Goal: Task Accomplishment & Management: Complete application form

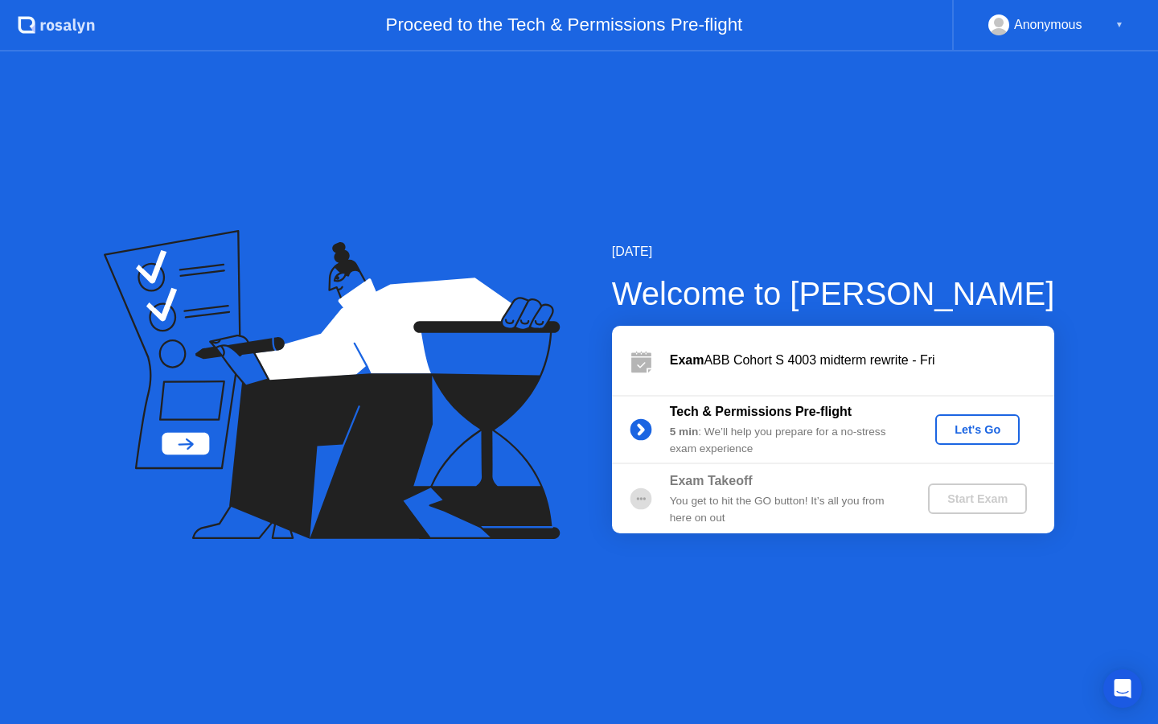
click at [992, 435] on div "Let's Go" at bounding box center [978, 429] width 72 height 13
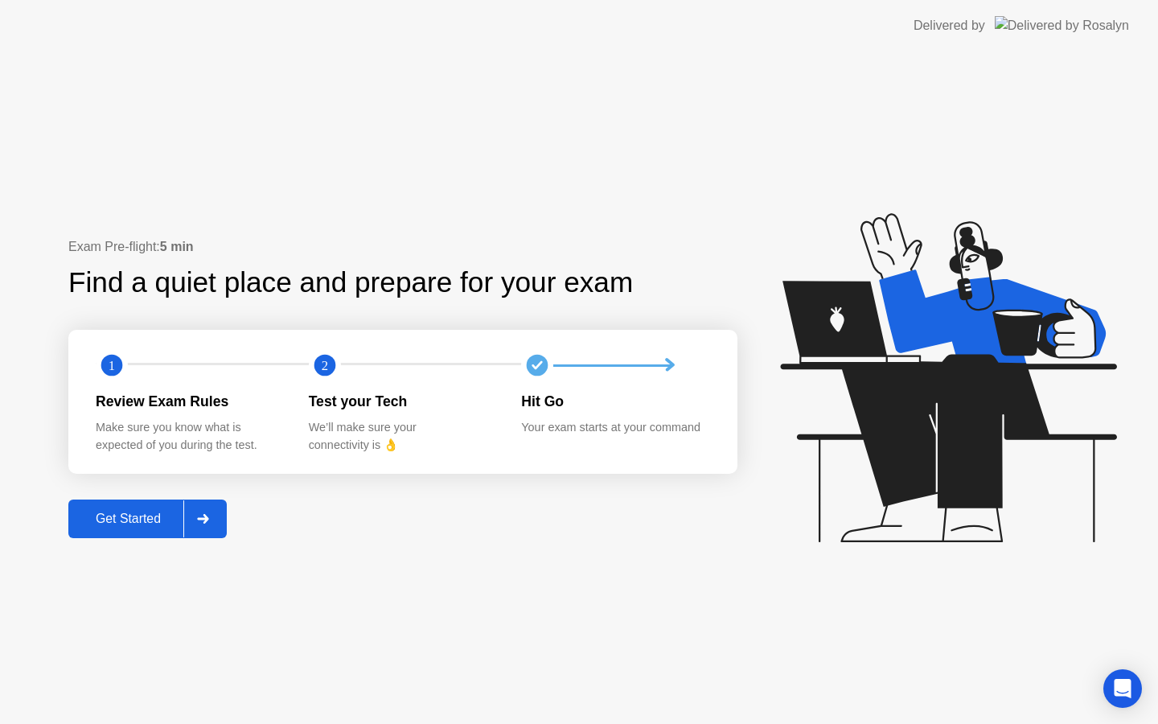
click at [158, 521] on div "Get Started" at bounding box center [128, 518] width 110 height 14
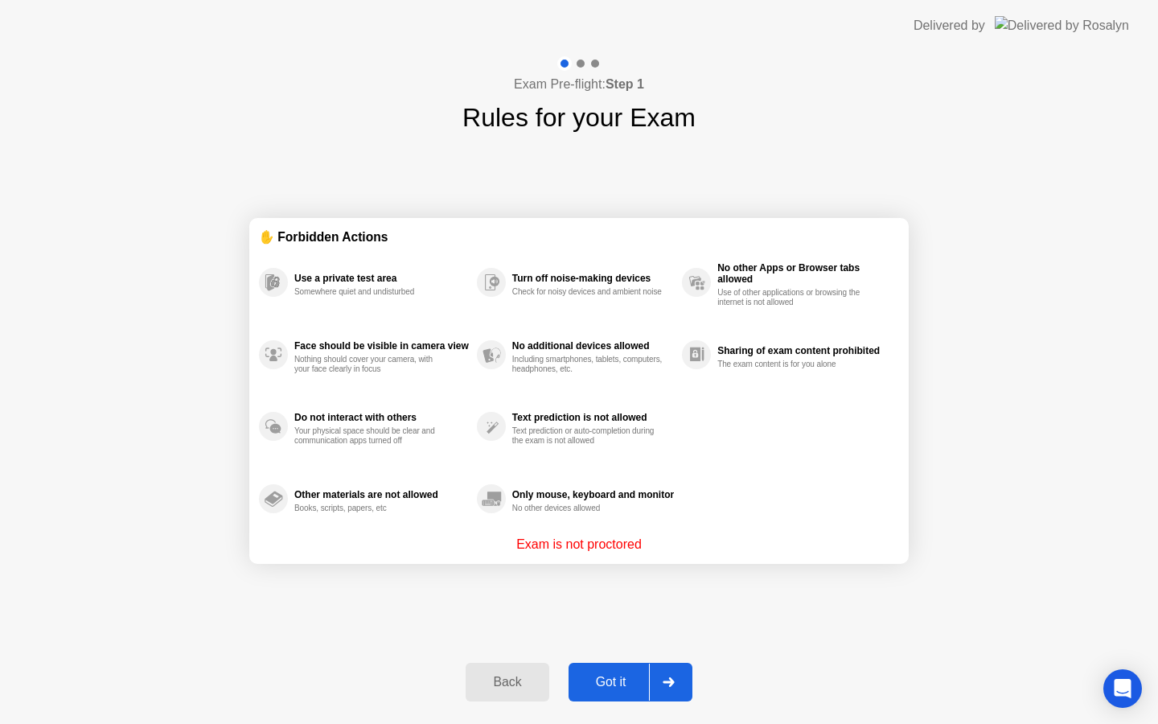
click at [609, 679] on div "Got it" at bounding box center [611, 682] width 76 height 14
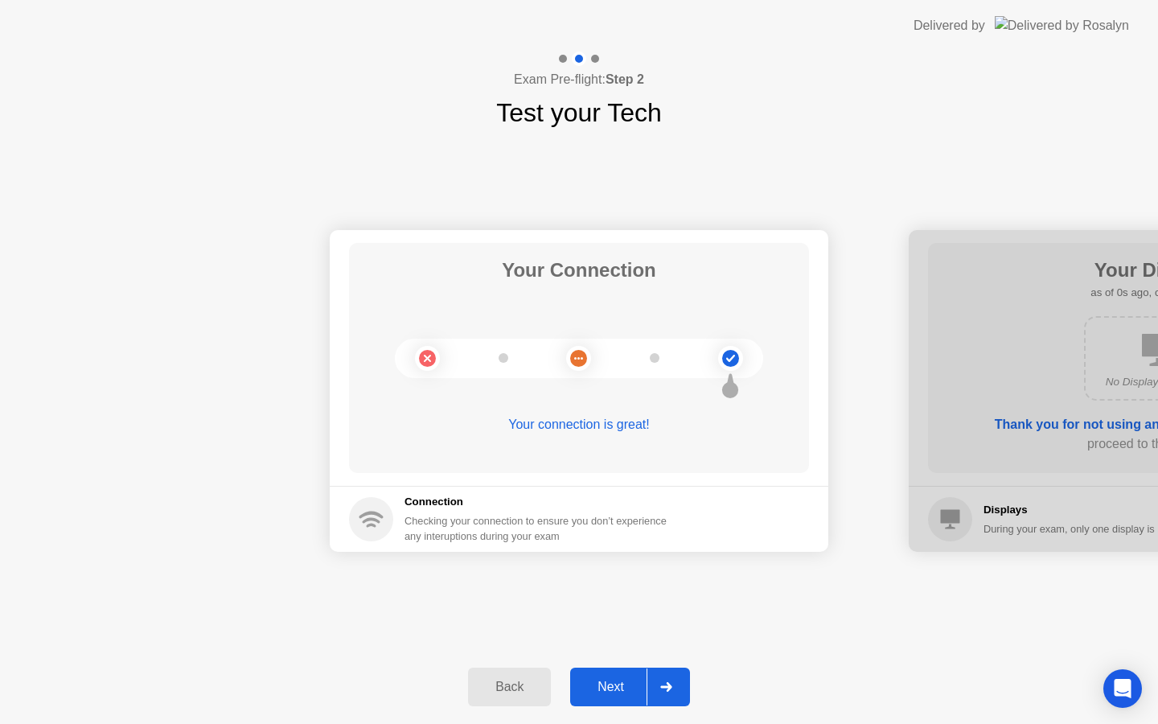
click at [627, 675] on button "Next" at bounding box center [630, 686] width 120 height 39
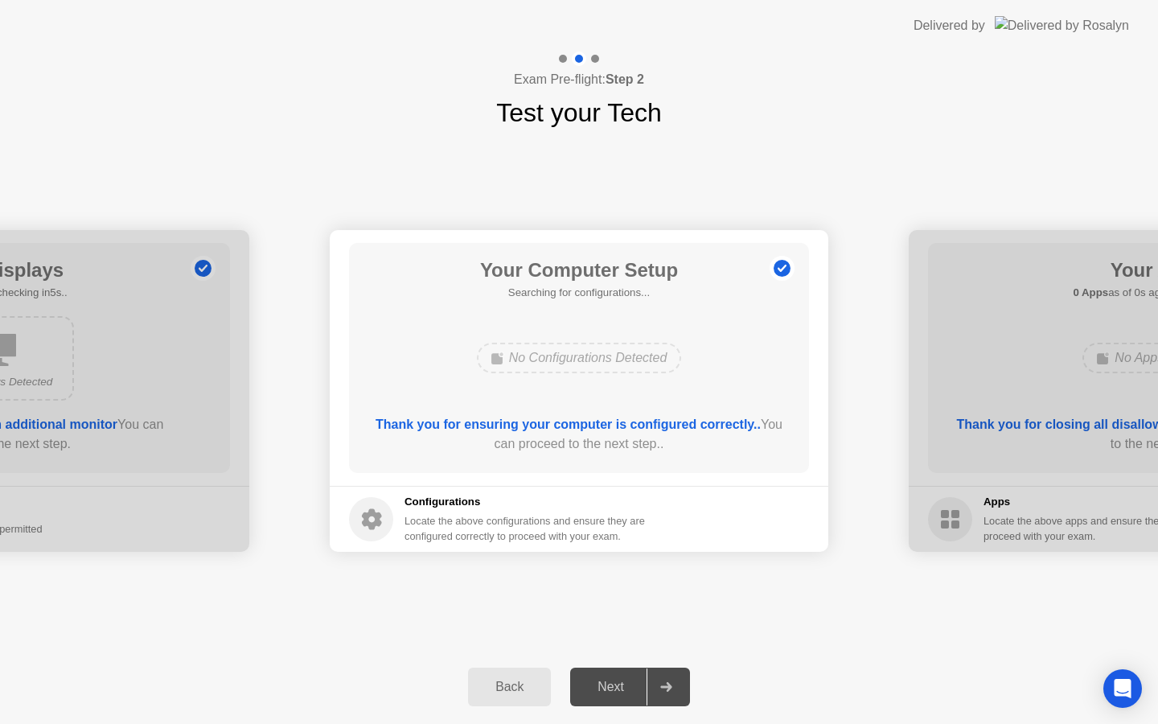
click at [627, 675] on button "Next" at bounding box center [630, 686] width 120 height 39
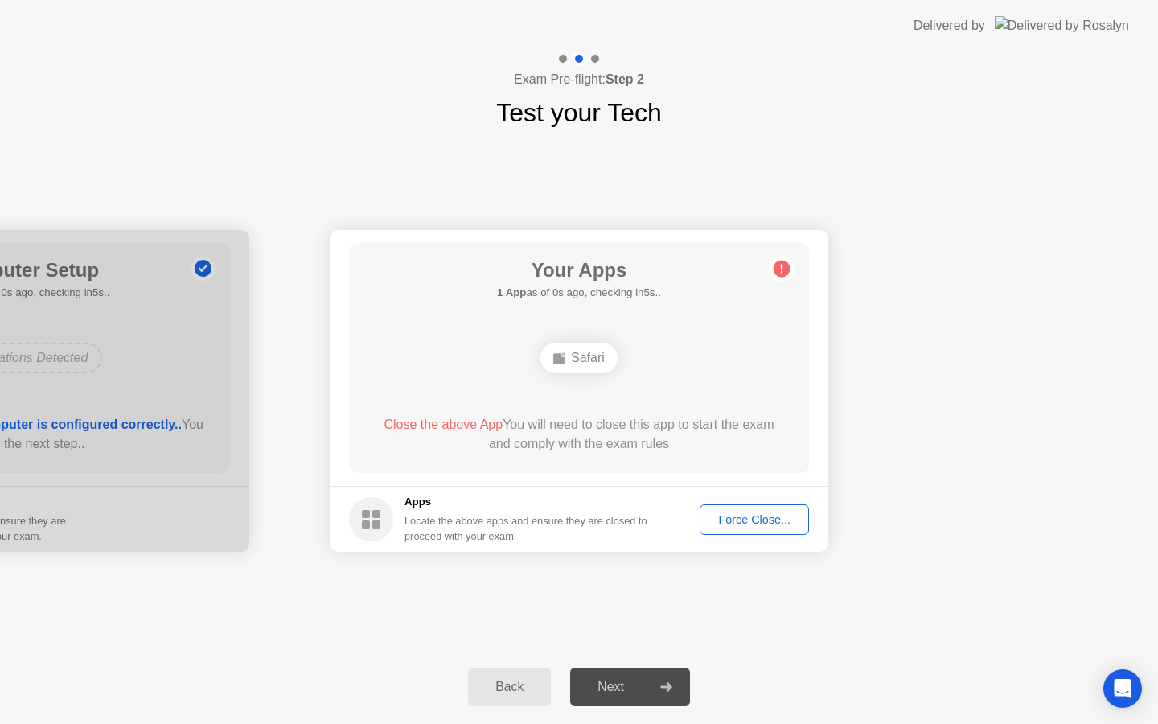
click at [721, 521] on div "Force Close..." at bounding box center [754, 519] width 98 height 13
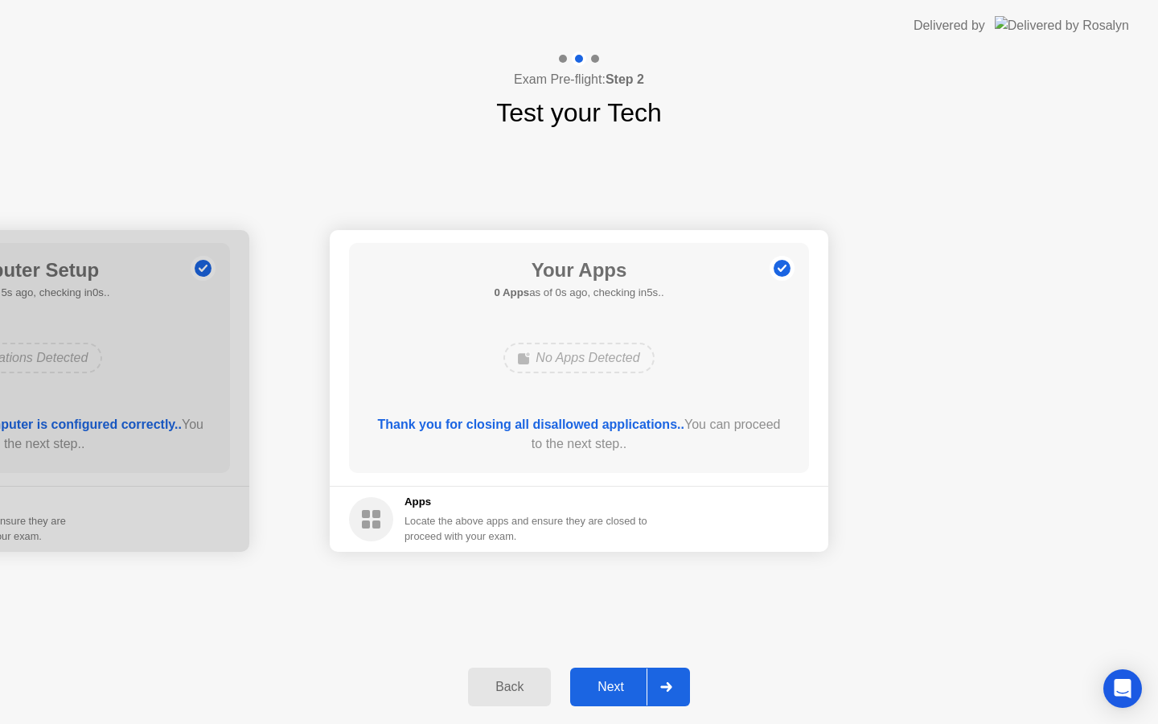
click at [755, 534] on footer "Apps Locate the above apps and ensure they are closed to proceed with your exam." at bounding box center [579, 519] width 499 height 66
click at [624, 709] on div "Back Next" at bounding box center [579, 687] width 1158 height 74
click at [620, 689] on div "Next" at bounding box center [611, 687] width 72 height 14
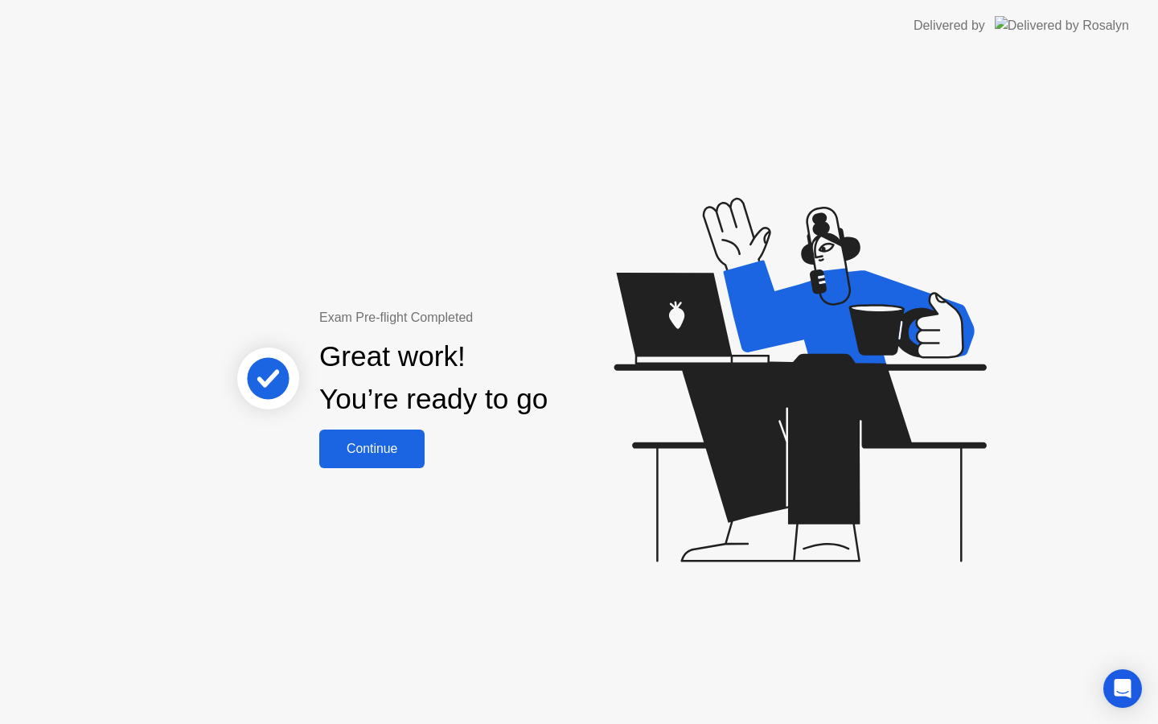
click at [426, 466] on div "Exam Pre-flight Completed Great work! You’re ready to go Continue" at bounding box center [434, 388] width 434 height 160
click at [407, 464] on button "Continue" at bounding box center [371, 448] width 105 height 39
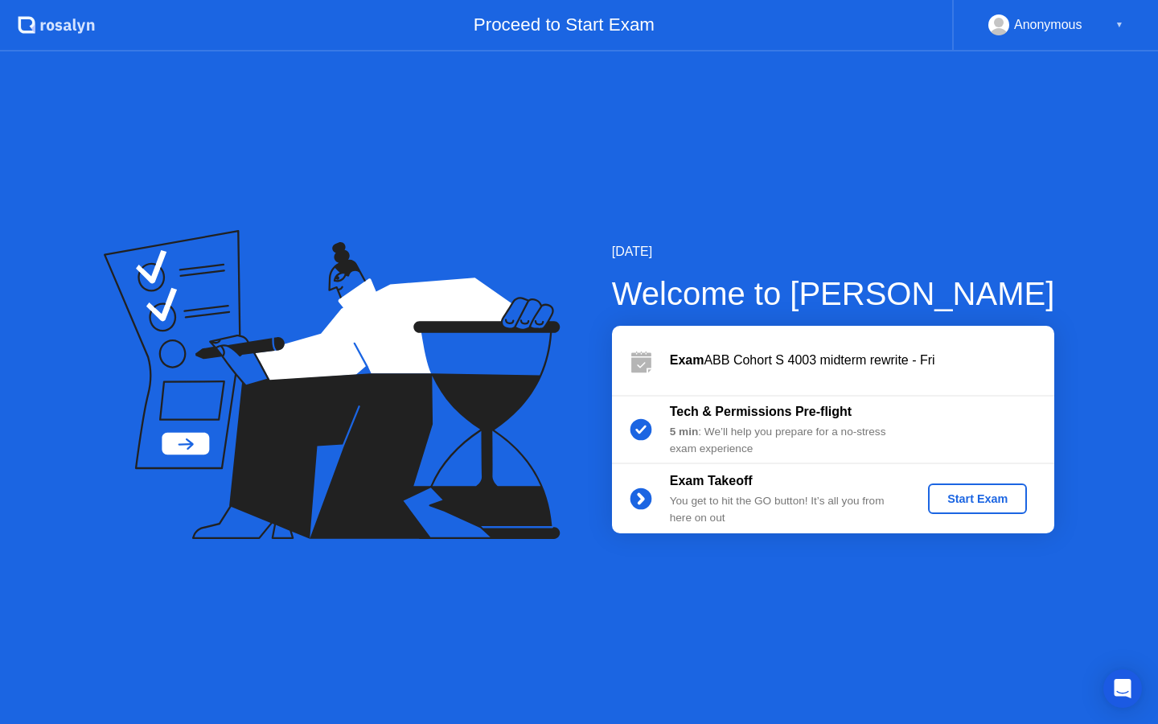
click at [951, 504] on div "Start Exam" at bounding box center [977, 498] width 86 height 13
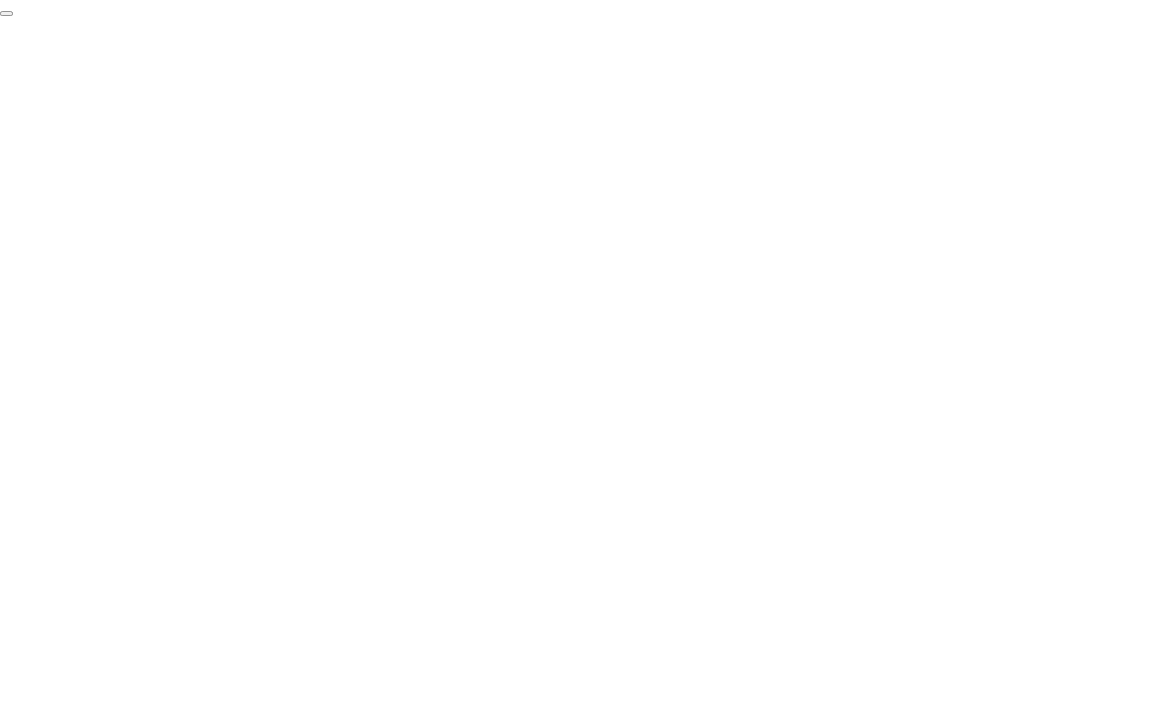
click at [13, 16] on button "End Proctoring Session" at bounding box center [6, 13] width 13 height 5
